Goal: Task Accomplishment & Management: Use online tool/utility

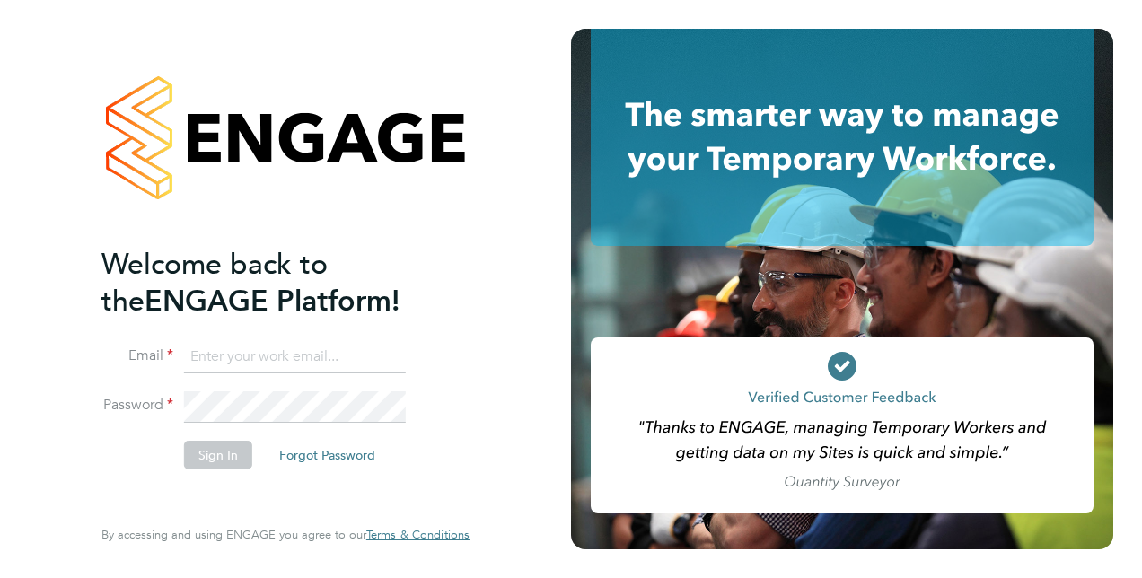
type input "[PERSON_NAME][EMAIL_ADDRESS][PERSON_NAME][DOMAIN_NAME]"
click at [229, 451] on button "Sign In" at bounding box center [218, 455] width 68 height 29
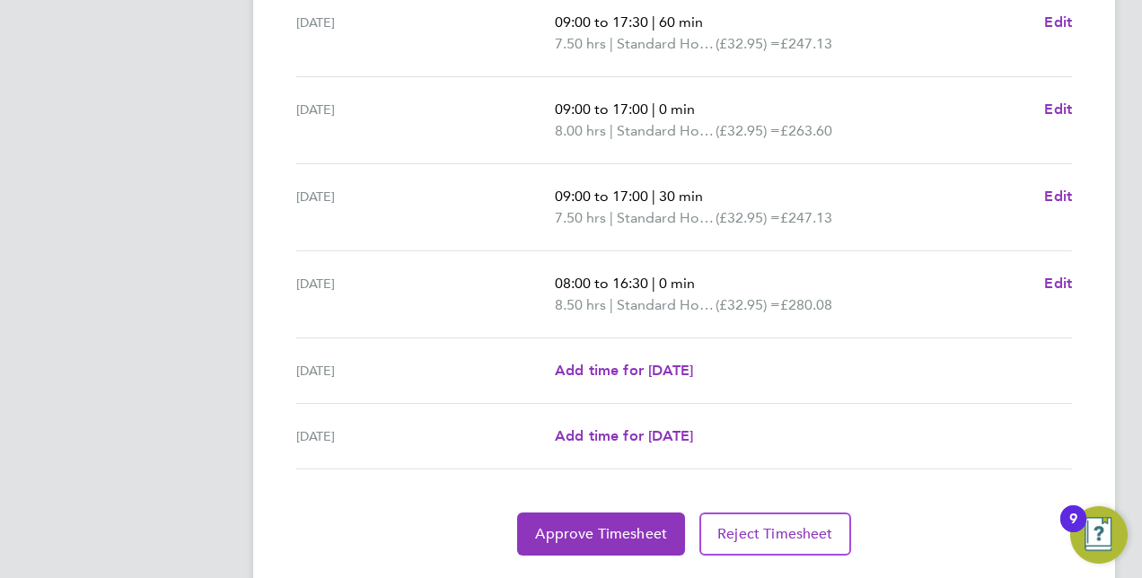
scroll to position [730, 0]
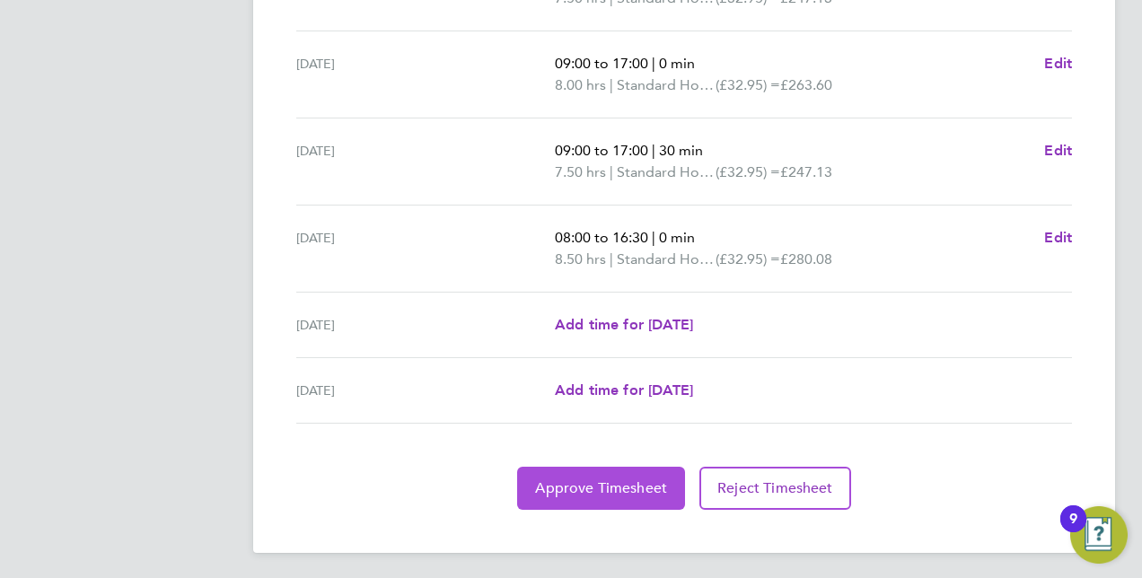
click at [575, 505] on button "Approve Timesheet" at bounding box center [601, 488] width 168 height 43
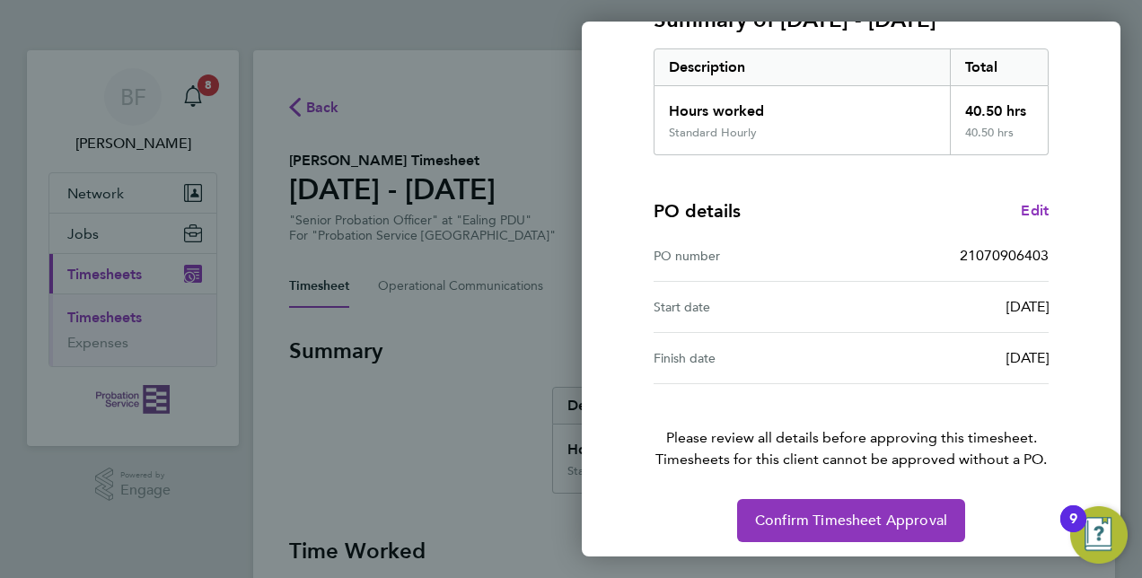
scroll to position [280, 0]
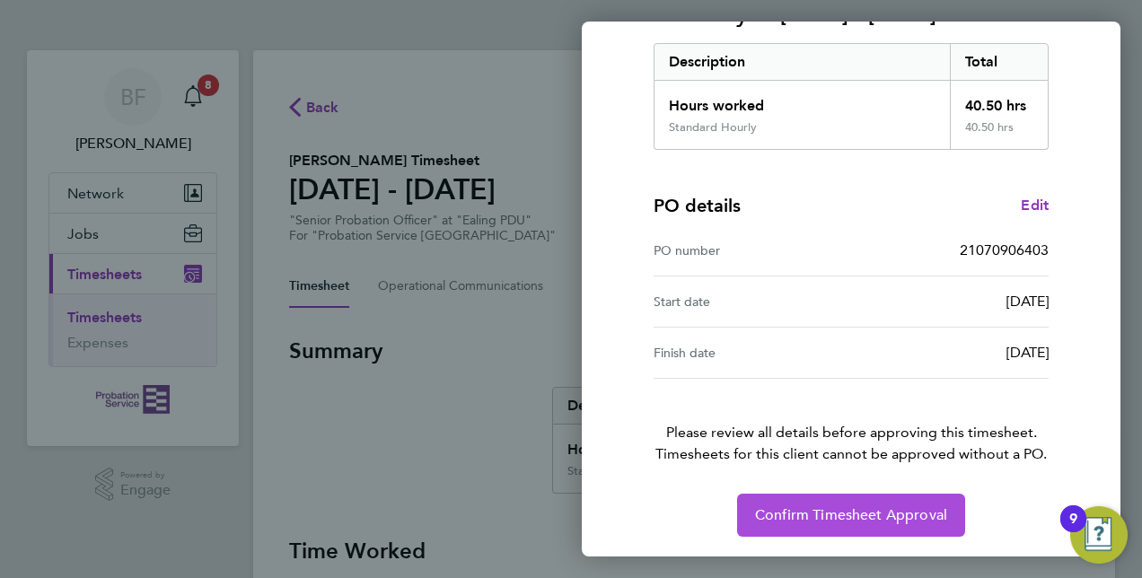
click at [848, 511] on span "Confirm Timesheet Approval" at bounding box center [851, 515] width 192 height 18
